Goal: Task Accomplishment & Management: Manage account settings

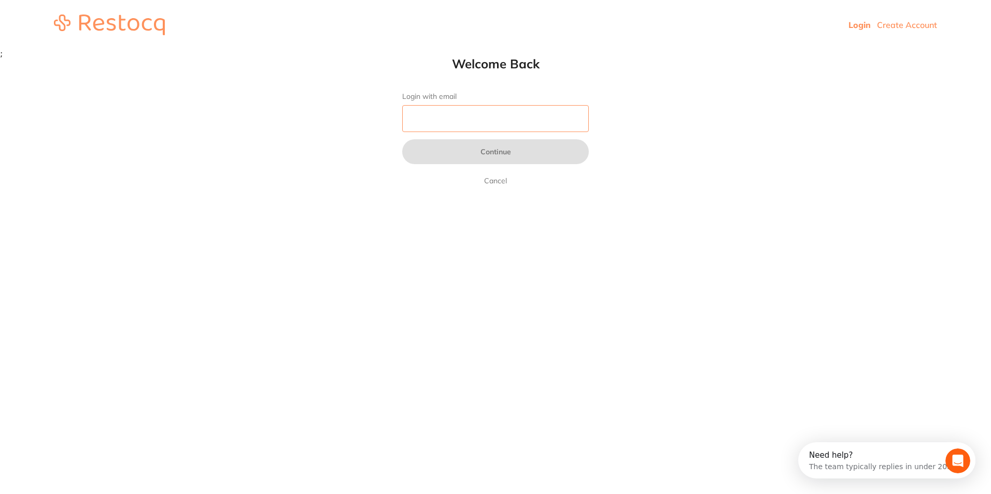
click at [432, 111] on input "Login with email" at bounding box center [495, 118] width 187 height 27
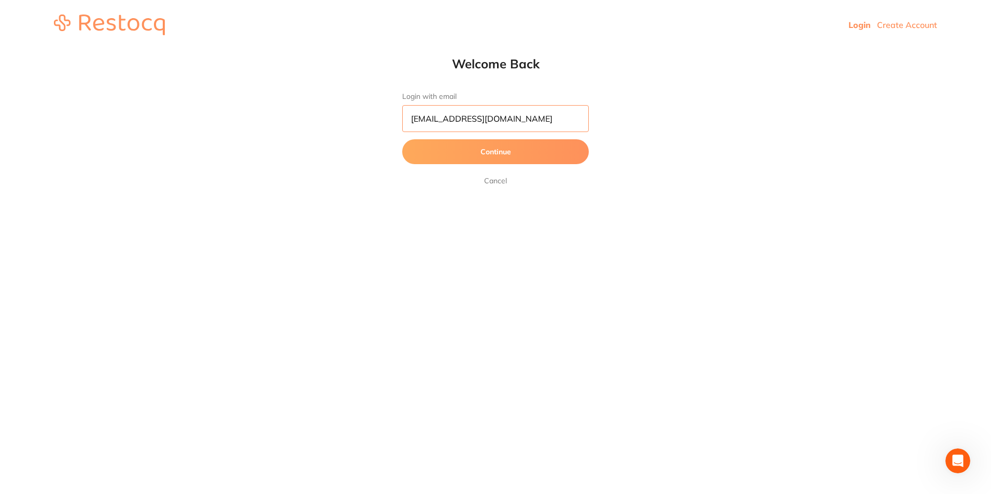
type input "[EMAIL_ADDRESS][DOMAIN_NAME]"
click at [498, 154] on button "Continue" at bounding box center [495, 151] width 187 height 25
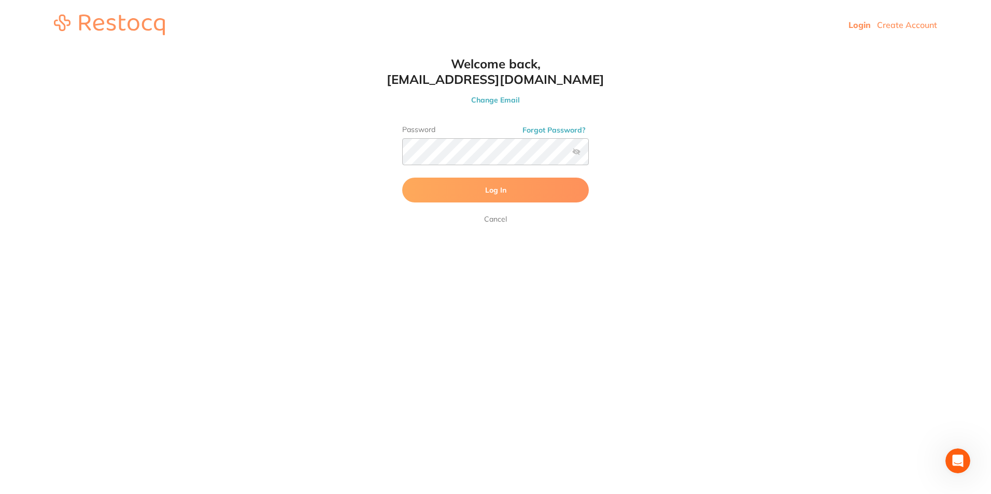
click at [575, 148] on label at bounding box center [576, 152] width 8 height 8
click at [589, 155] on input "checkbox" at bounding box center [589, 155] width 0 height 0
click at [498, 190] on span "Log In" at bounding box center [495, 189] width 21 height 9
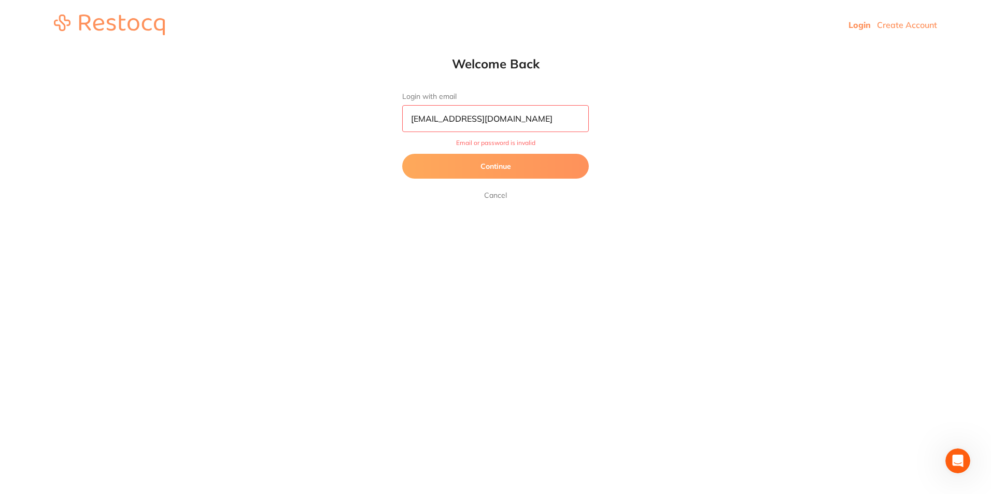
click at [507, 163] on button "Continue" at bounding box center [495, 166] width 187 height 25
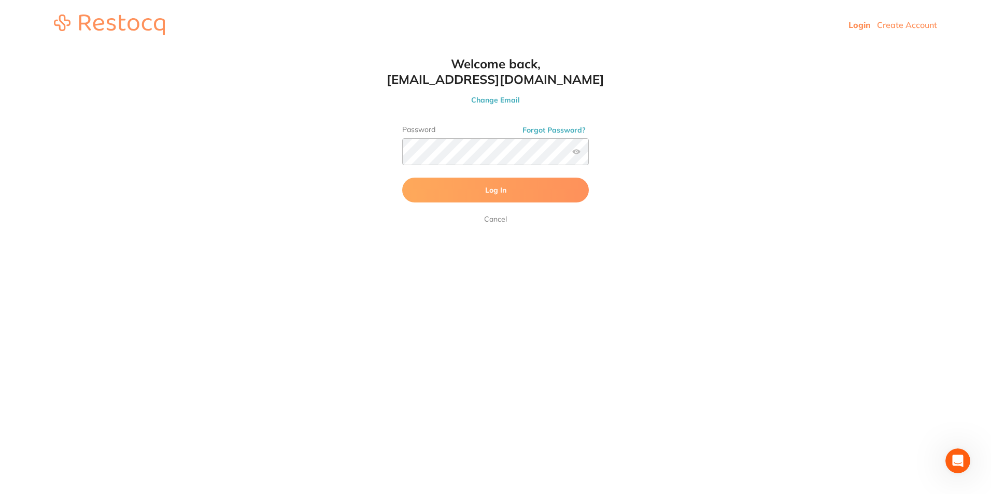
click at [497, 194] on span "Log In" at bounding box center [495, 189] width 21 height 9
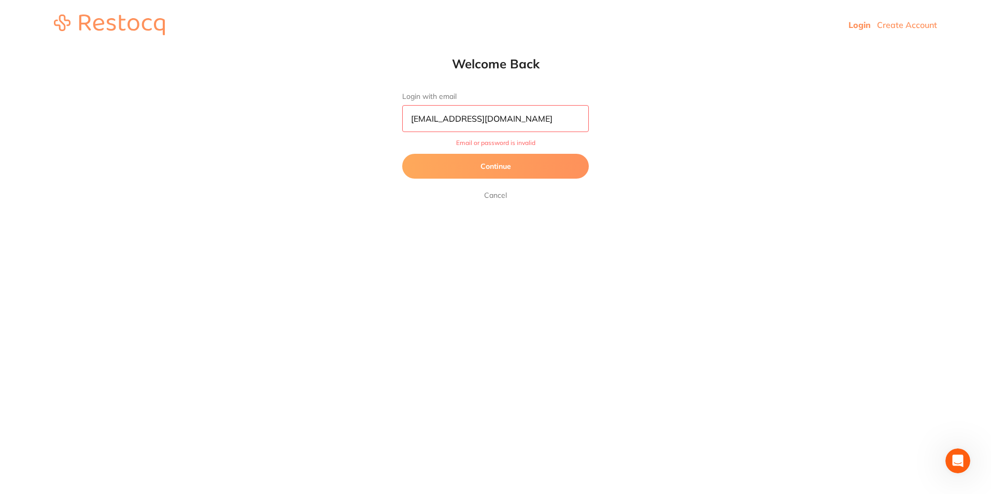
click at [495, 164] on button "Continue" at bounding box center [495, 166] width 187 height 25
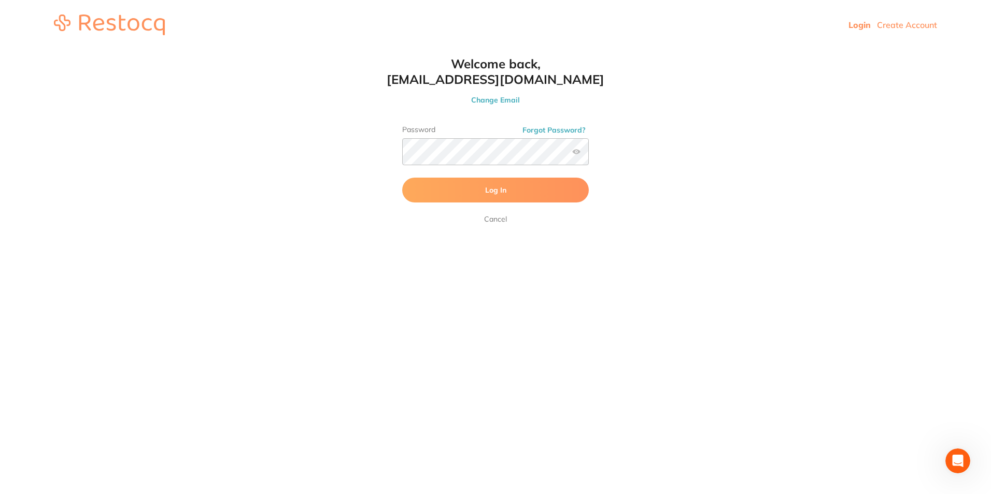
click at [490, 186] on span "Log In" at bounding box center [495, 189] width 21 height 9
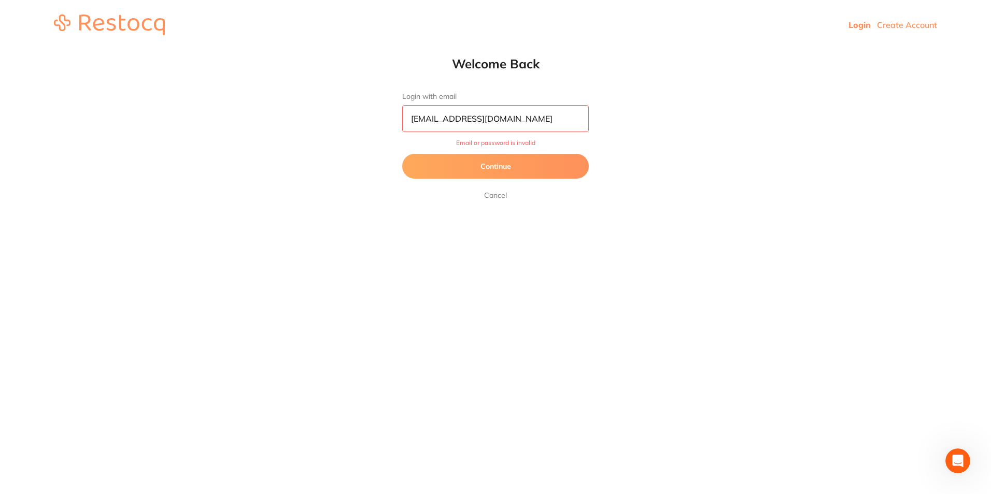
drag, startPoint x: 562, startPoint y: 127, endPoint x: 159, endPoint y: 61, distance: 407.9
click at [160, 50] on html "Login Create Account Welcome Back Login with email meglin@smithfielddental.com.…" at bounding box center [495, 25] width 991 height 50
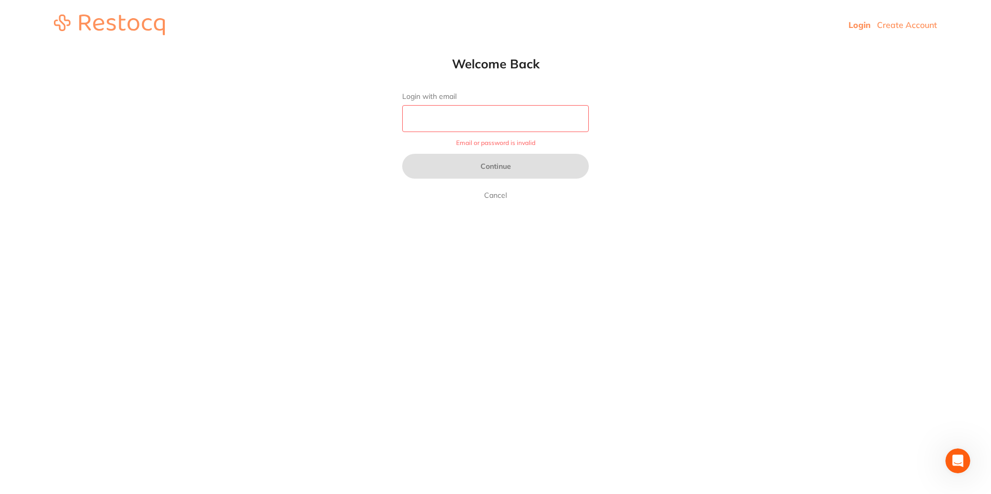
paste input "mailto:meglin@smithfielddental.com.au"
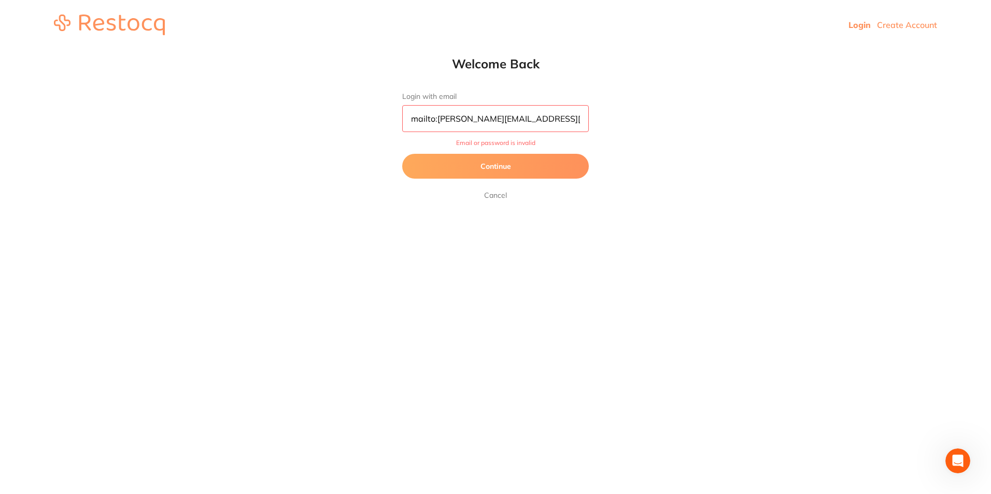
drag, startPoint x: 437, startPoint y: 118, endPoint x: 150, endPoint y: 63, distance: 292.2
click at [150, 50] on html "Login Create Account Welcome Back Login with email mailto:meglin@smithfielddent…" at bounding box center [495, 25] width 991 height 50
type input "[EMAIL_ADDRESS][DOMAIN_NAME]"
click at [494, 167] on button "Continue" at bounding box center [495, 166] width 187 height 25
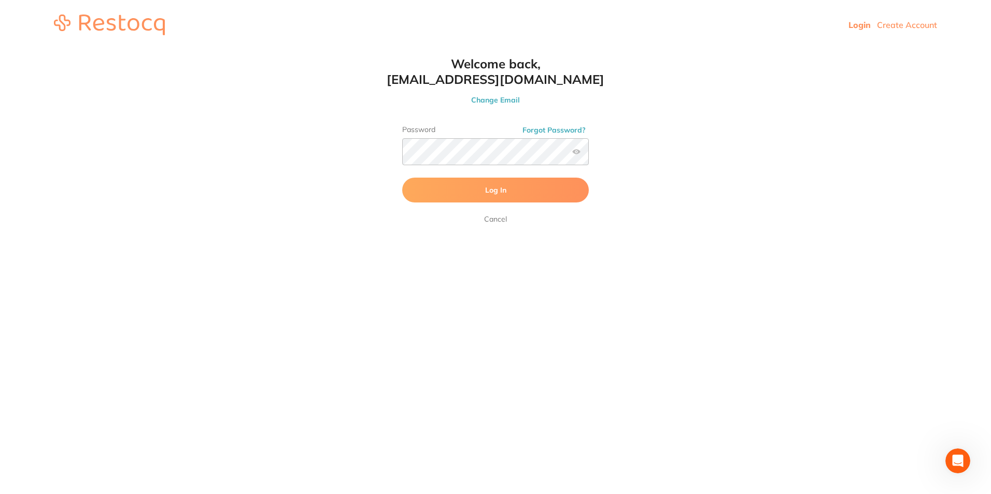
click at [503, 191] on span "Log In" at bounding box center [495, 189] width 21 height 9
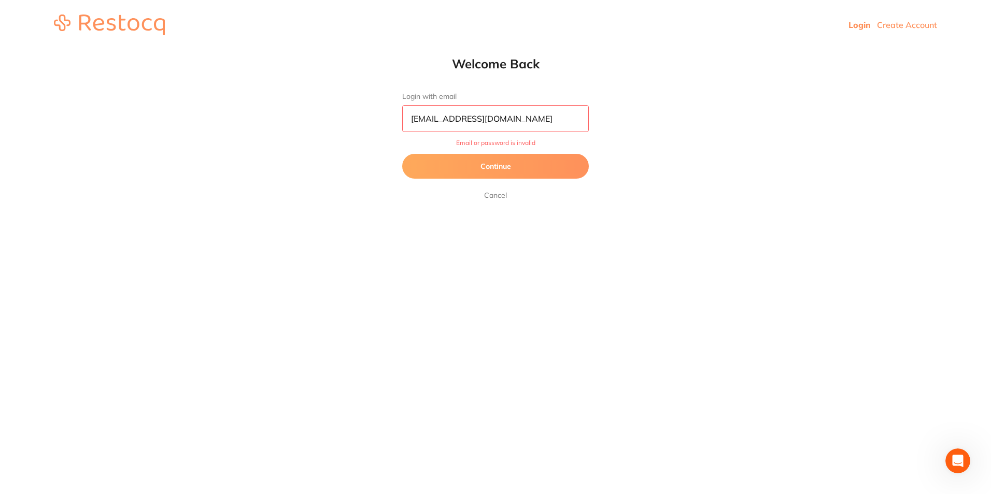
click at [491, 162] on button "Continue" at bounding box center [495, 166] width 187 height 25
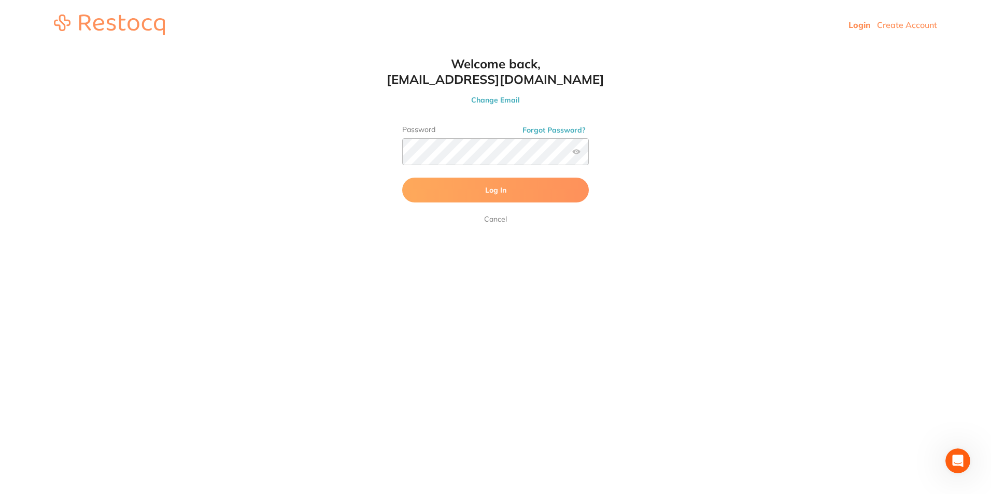
click at [543, 125] on button "Forgot Password?" at bounding box center [553, 129] width 69 height 9
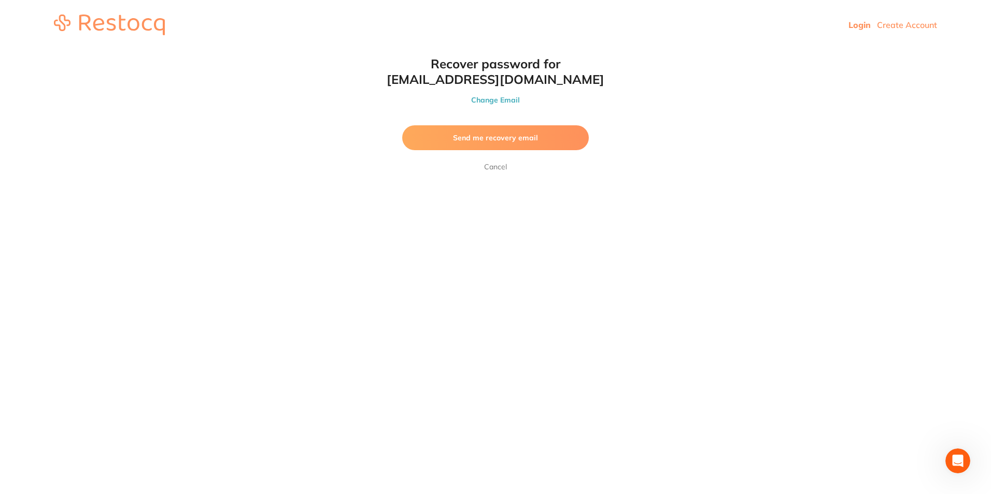
drag, startPoint x: 875, startPoint y: 228, endPoint x: 855, endPoint y: 224, distance: 20.0
click at [875, 50] on html "Login Create Account Welcome Back Login with email meglin@smithfielddental.com.…" at bounding box center [495, 25] width 991 height 50
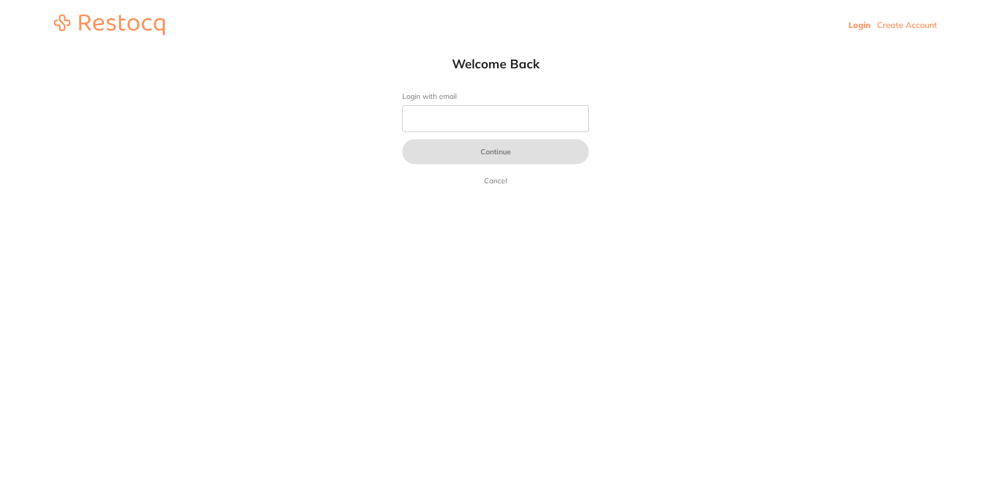
click at [436, 125] on input "Login with email" at bounding box center [495, 118] width 187 height 27
type input "[EMAIL_ADDRESS][DOMAIN_NAME]"
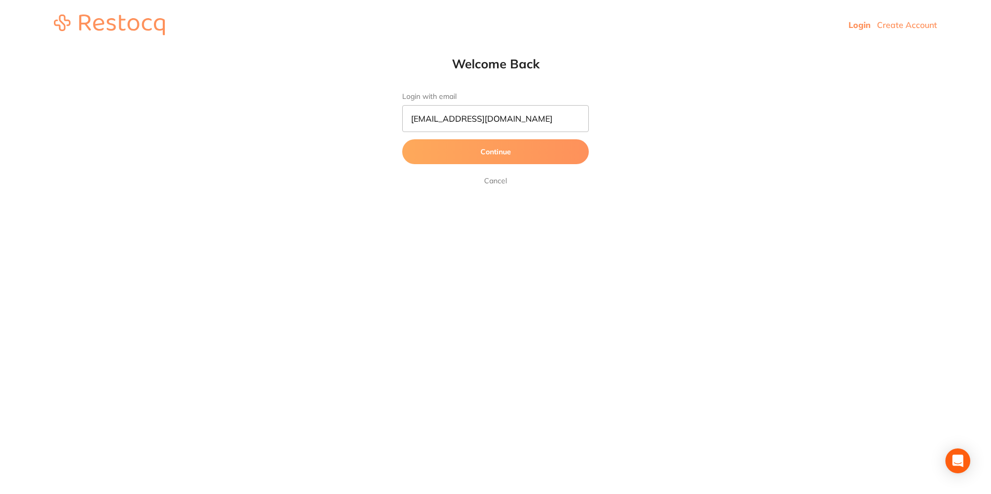
click at [481, 148] on button "Continue" at bounding box center [495, 151] width 187 height 25
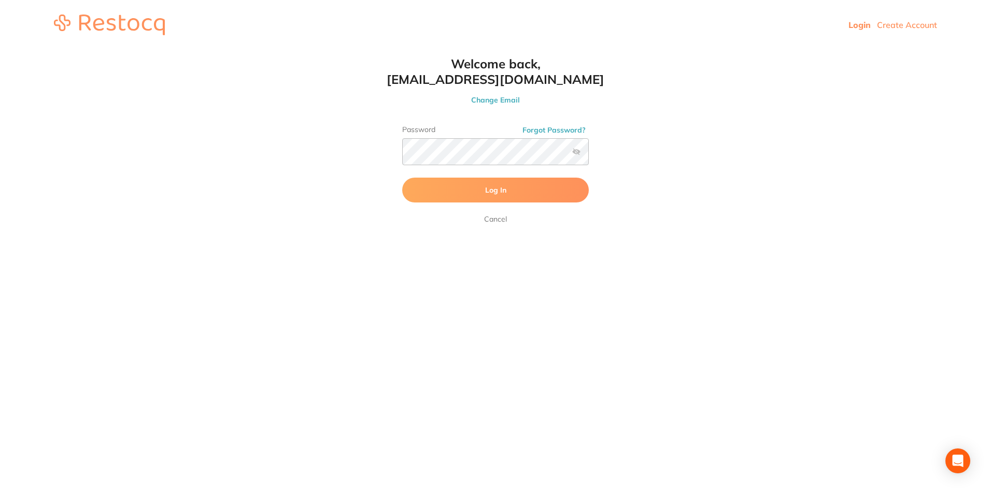
click at [494, 189] on span "Log In" at bounding box center [495, 189] width 21 height 9
